Goal: Communication & Community: Ask a question

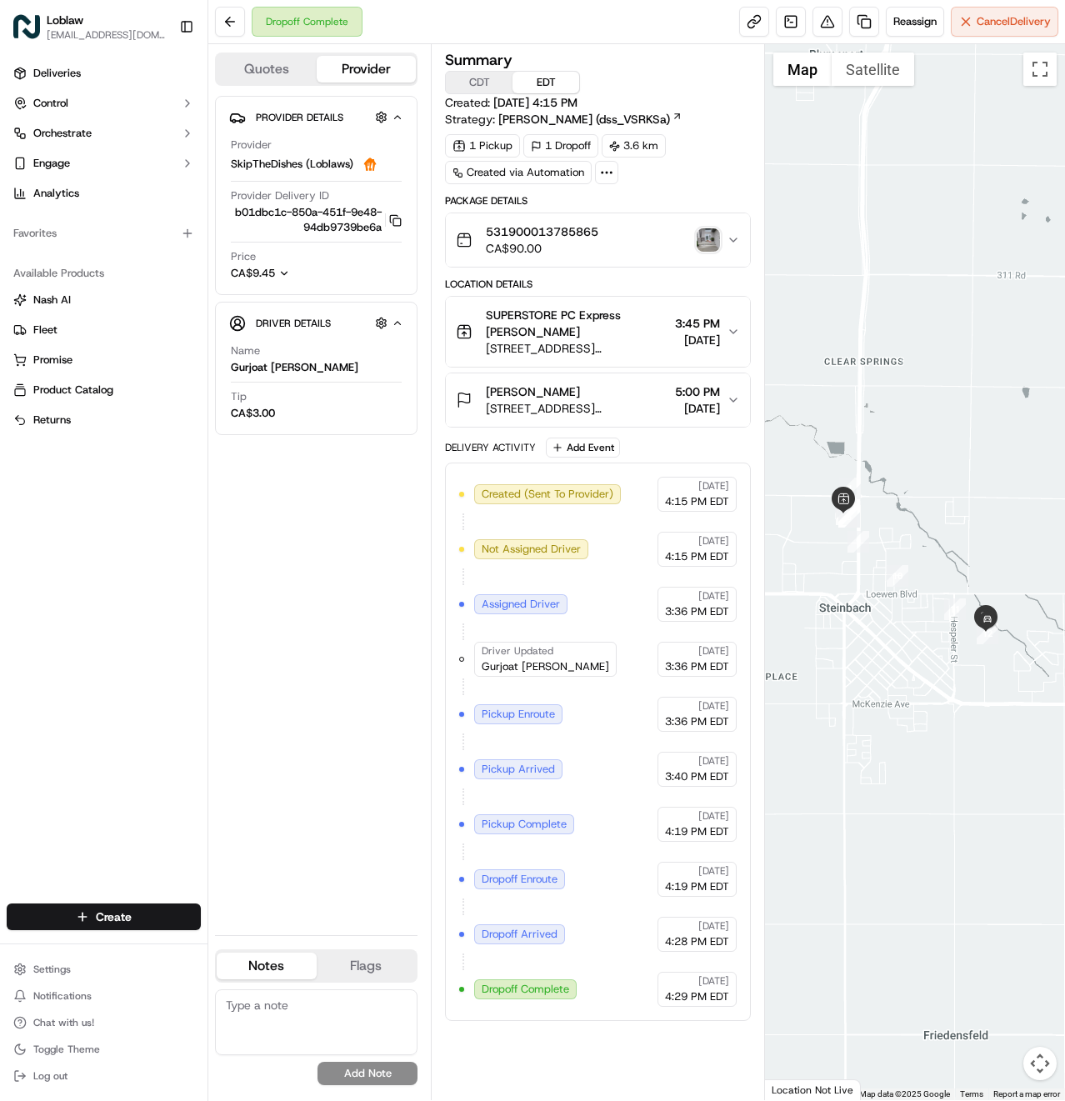
click at [704, 238] on img "button" at bounding box center [708, 239] width 23 height 23
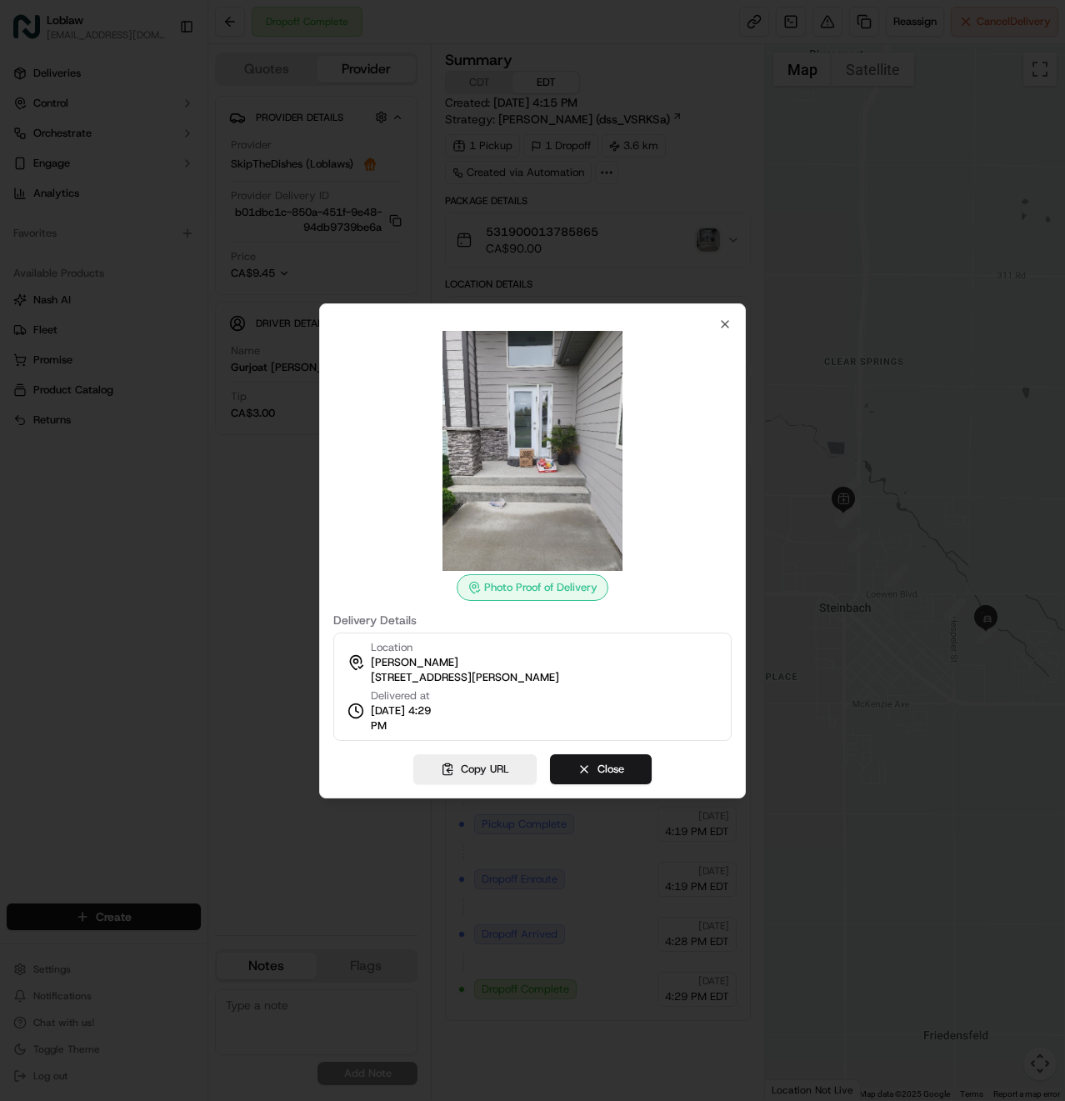
click at [466, 675] on span "[STREET_ADDRESS][PERSON_NAME]" at bounding box center [465, 677] width 188 height 15
click at [539, 726] on div "Location Kali Martens 90 Wyndham Estate Dr, Steinbach, MB R5G 2K6, Canada Deliv…" at bounding box center [532, 686] width 398 height 108
click at [458, 770] on button "Copy URL" at bounding box center [474, 769] width 123 height 30
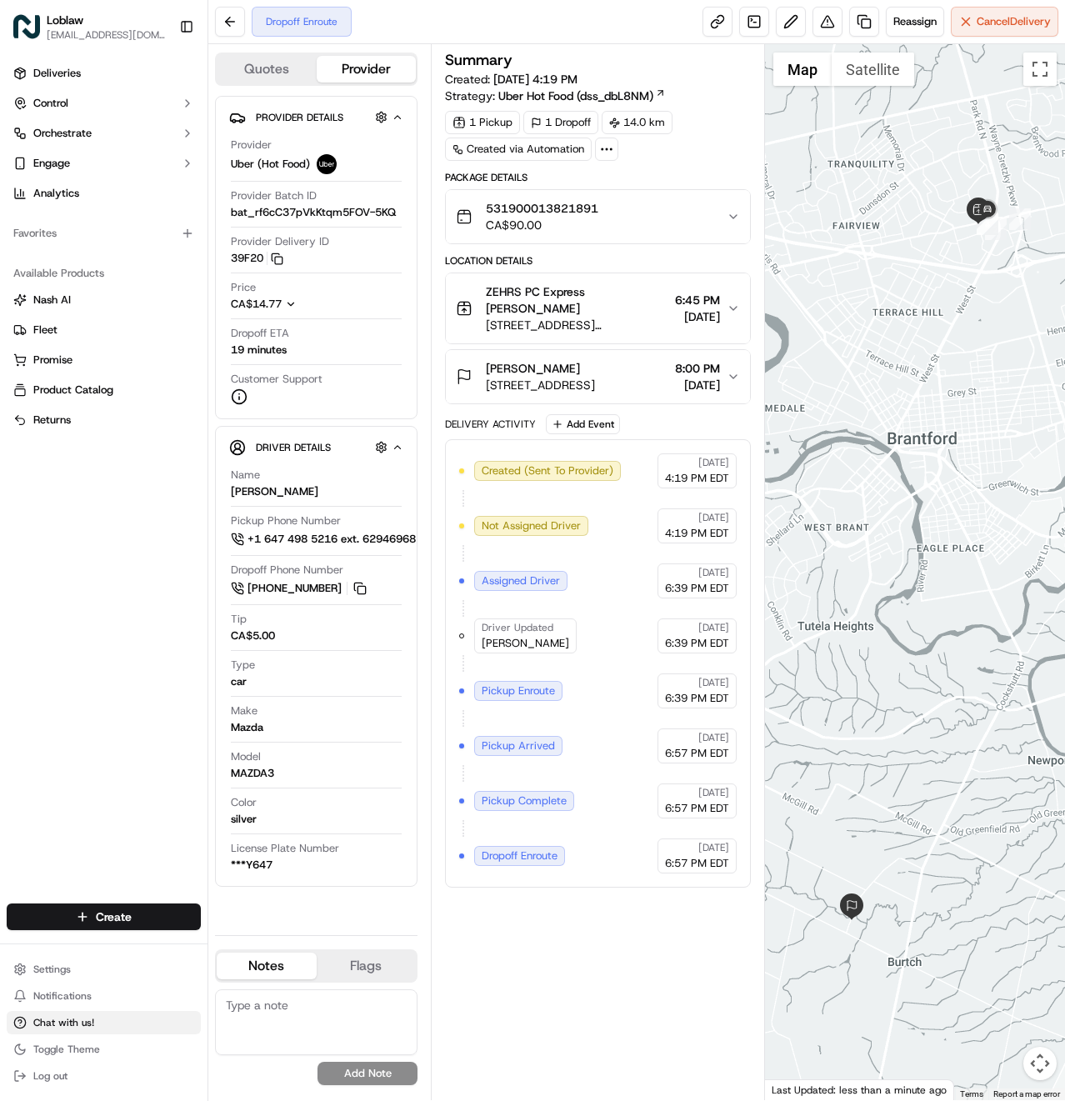
click at [79, 1021] on span "Chat with us!" at bounding box center [63, 1022] width 61 height 13
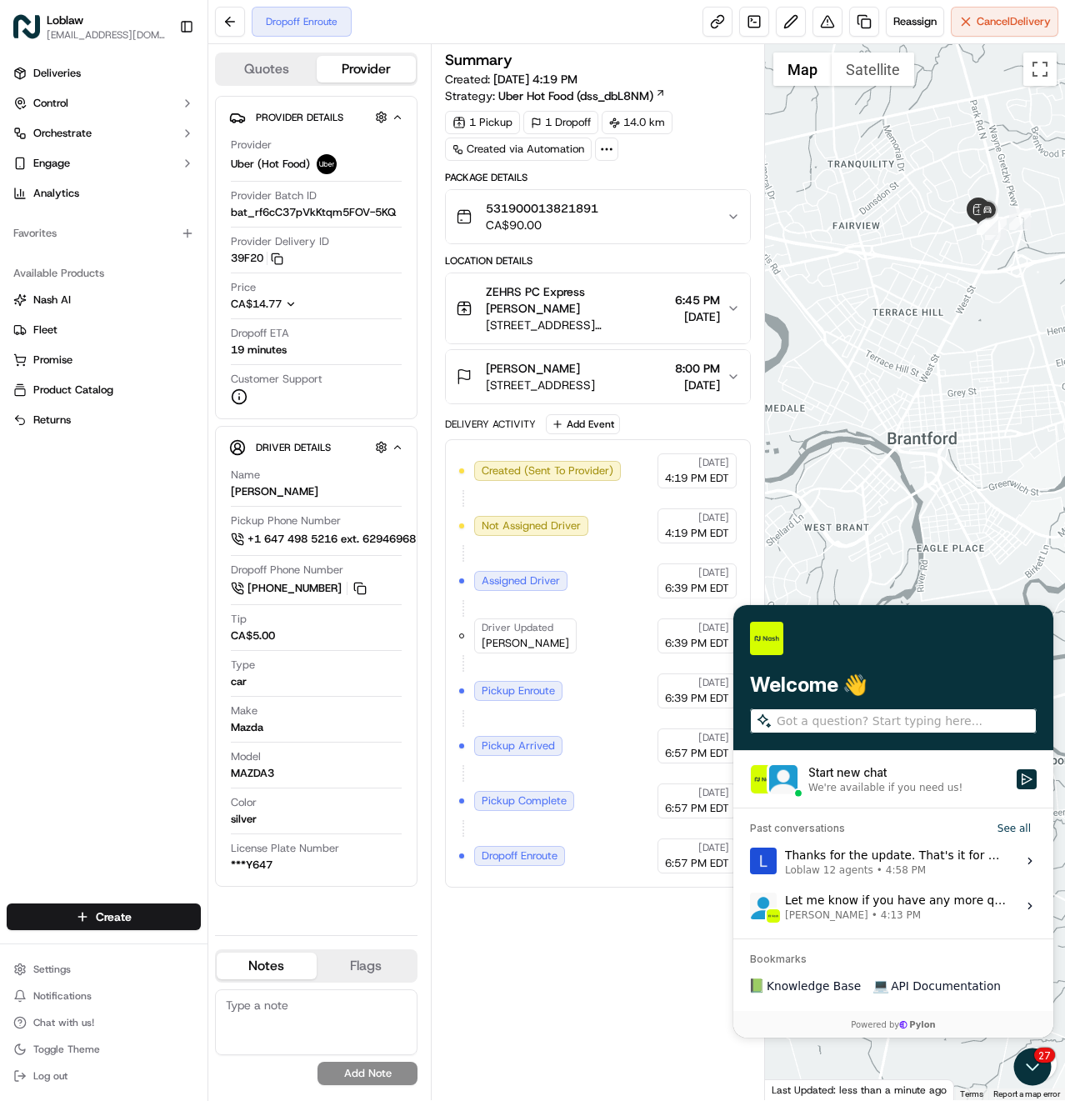
click at [891, 773] on div "Start new chat" at bounding box center [907, 772] width 198 height 17
click at [1016, 773] on button "Start new chat We're available if you need us!" at bounding box center [1026, 779] width 20 height 20
